Goal: Information Seeking & Learning: Learn about a topic

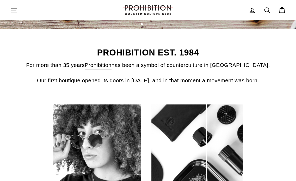
scroll to position [209, 0]
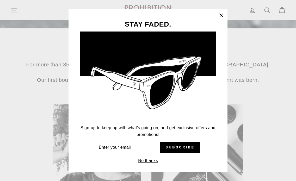
click at [126, 148] on input "Enter your email" at bounding box center [128, 147] width 64 height 11
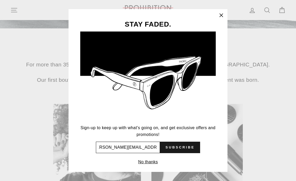
scroll to position [0, 10]
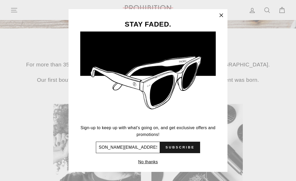
type input "brigitte.fortier@flexybsolutions.com"
click at [177, 145] on span "Subscribe" at bounding box center [179, 147] width 29 height 5
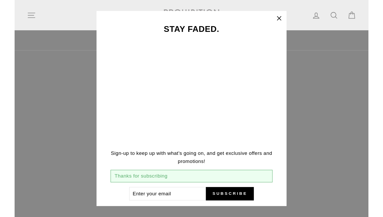
scroll to position [18, 0]
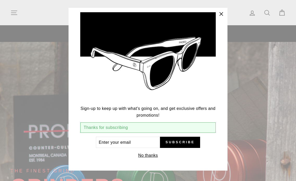
click at [222, 14] on icon "button" at bounding box center [221, 13] width 3 height 3
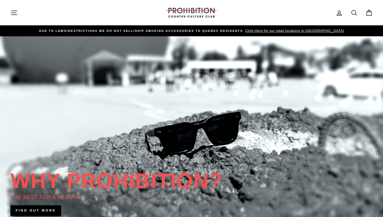
click at [15, 10] on icon "button" at bounding box center [13, 12] width 7 height 7
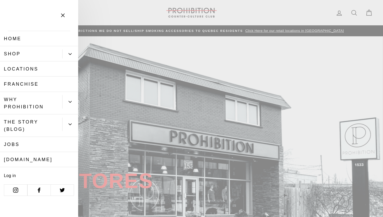
click at [24, 82] on link "Franchise" at bounding box center [39, 83] width 78 height 15
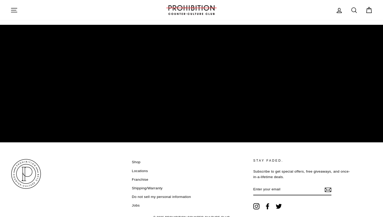
scroll to position [833, 0]
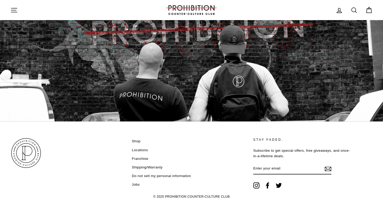
click at [139, 148] on link "Locations" at bounding box center [140, 150] width 16 height 8
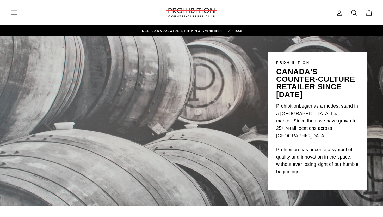
click at [369, 14] on icon at bounding box center [368, 12] width 7 height 7
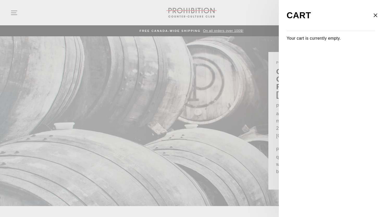
click at [375, 15] on icon "button" at bounding box center [375, 15] width 3 height 3
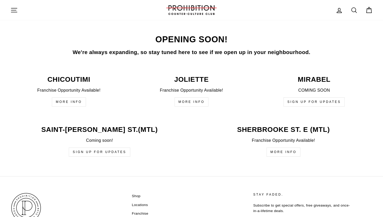
scroll to position [1286, 0]
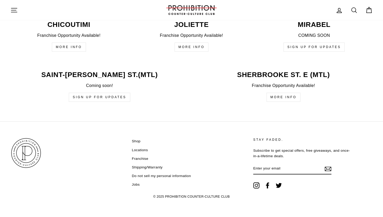
click at [136, 140] on link "Shop" at bounding box center [136, 141] width 9 height 8
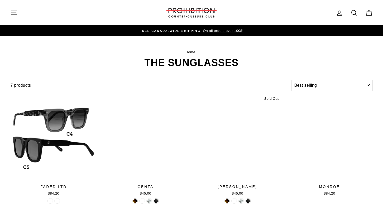
select select "best-selling"
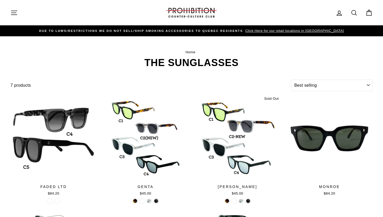
click at [11, 13] on icon "button" at bounding box center [13, 12] width 7 height 7
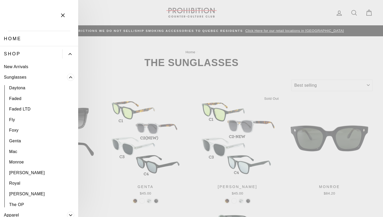
click at [21, 67] on link "New Arrivals" at bounding box center [39, 66] width 78 height 11
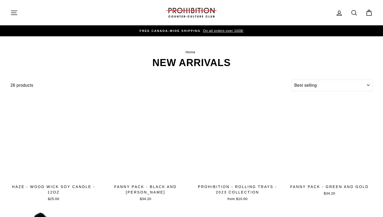
select select "best-selling"
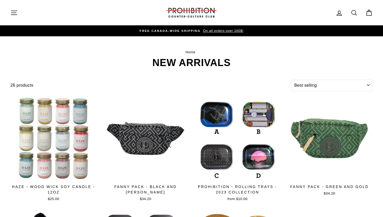
click at [13, 10] on icon "button" at bounding box center [13, 12] width 7 height 7
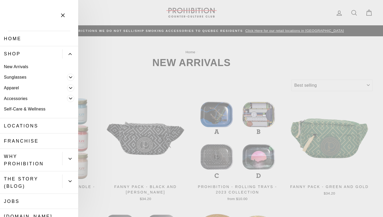
click at [18, 108] on link "Self-Care & Wellness" at bounding box center [39, 109] width 78 height 11
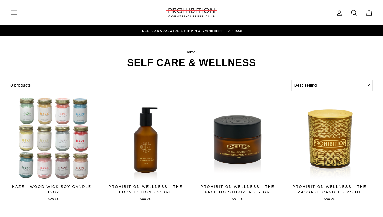
select select "best-selling"
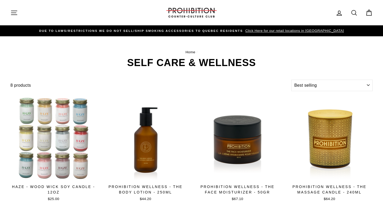
click at [14, 12] on icon "button" at bounding box center [13, 12] width 7 height 7
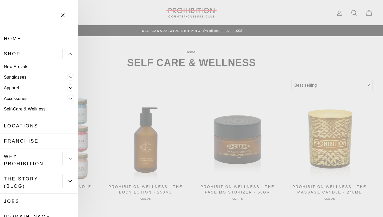
click at [22, 162] on link "WHY PROHIBITION" at bounding box center [31, 160] width 62 height 22
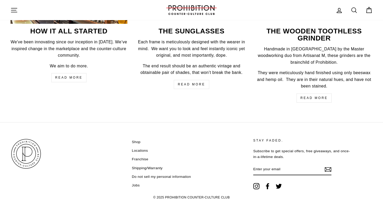
scroll to position [819, 0]
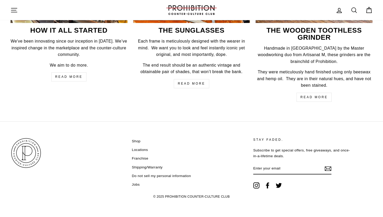
click at [14, 10] on icon "button" at bounding box center [14, 10] width 6 height 4
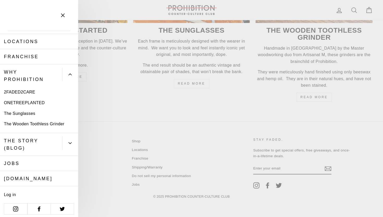
scroll to position [30, 0]
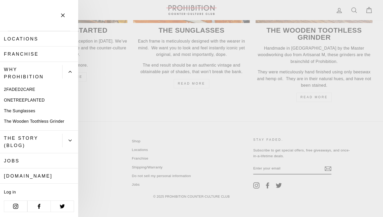
click at [43, 137] on link "THE STORY (BLOG)" at bounding box center [31, 141] width 62 height 22
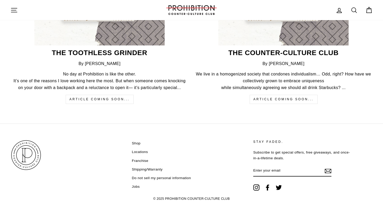
scroll to position [414, 0]
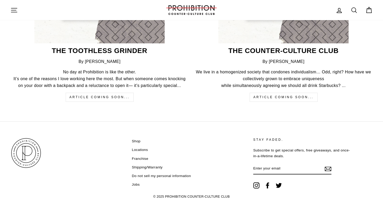
click at [12, 10] on icon "button" at bounding box center [14, 10] width 6 height 4
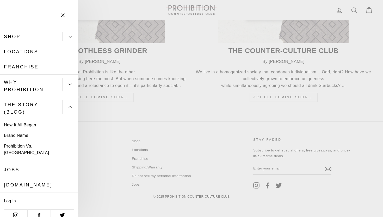
scroll to position [19, 0]
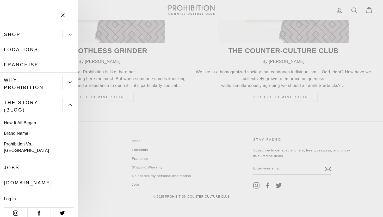
click at [23, 160] on link "Jobs" at bounding box center [39, 167] width 78 height 15
